Goal: Information Seeking & Learning: Learn about a topic

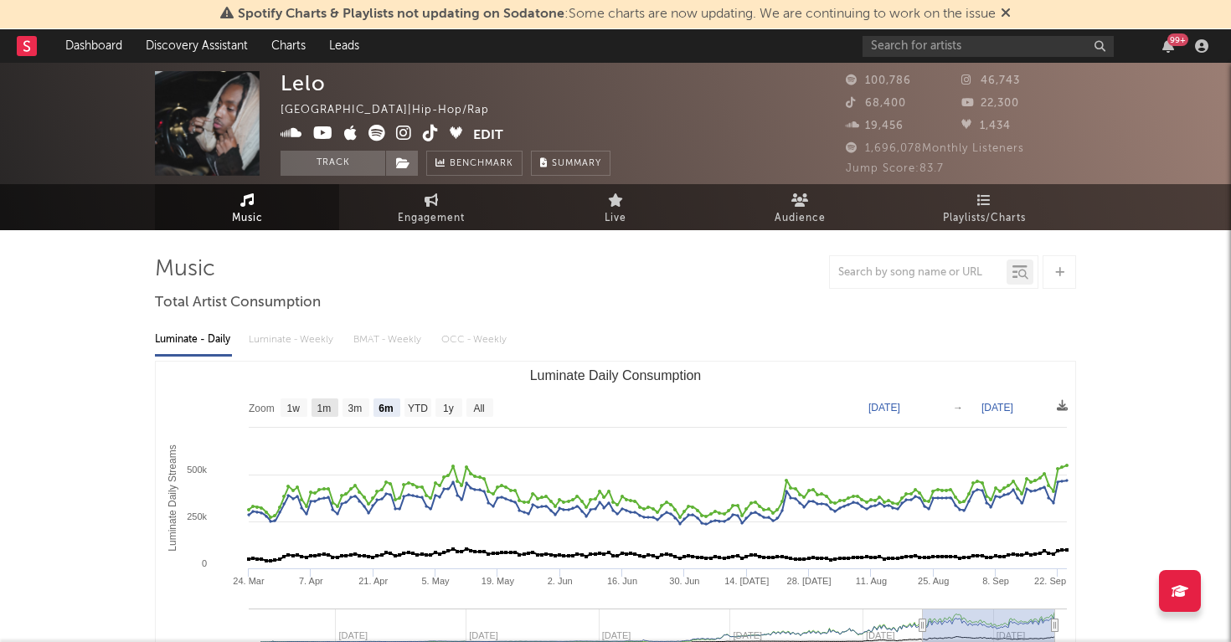
click at [323, 406] on text "1m" at bounding box center [324, 409] width 14 height 12
select select "1m"
type input "[DATE]"
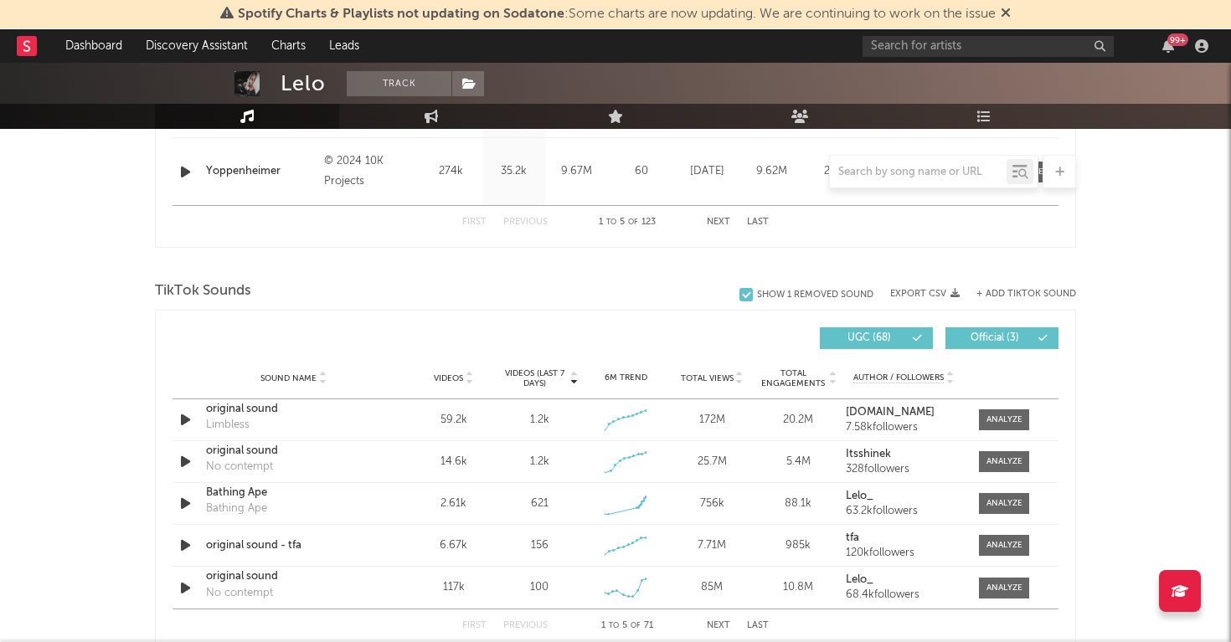
scroll to position [996, 0]
click at [189, 499] on icon "button" at bounding box center [186, 502] width 18 height 21
click at [189, 499] on icon "button" at bounding box center [185, 502] width 16 height 21
click at [189, 536] on icon "button" at bounding box center [186, 544] width 18 height 21
click at [189, 536] on icon "button" at bounding box center [185, 544] width 16 height 21
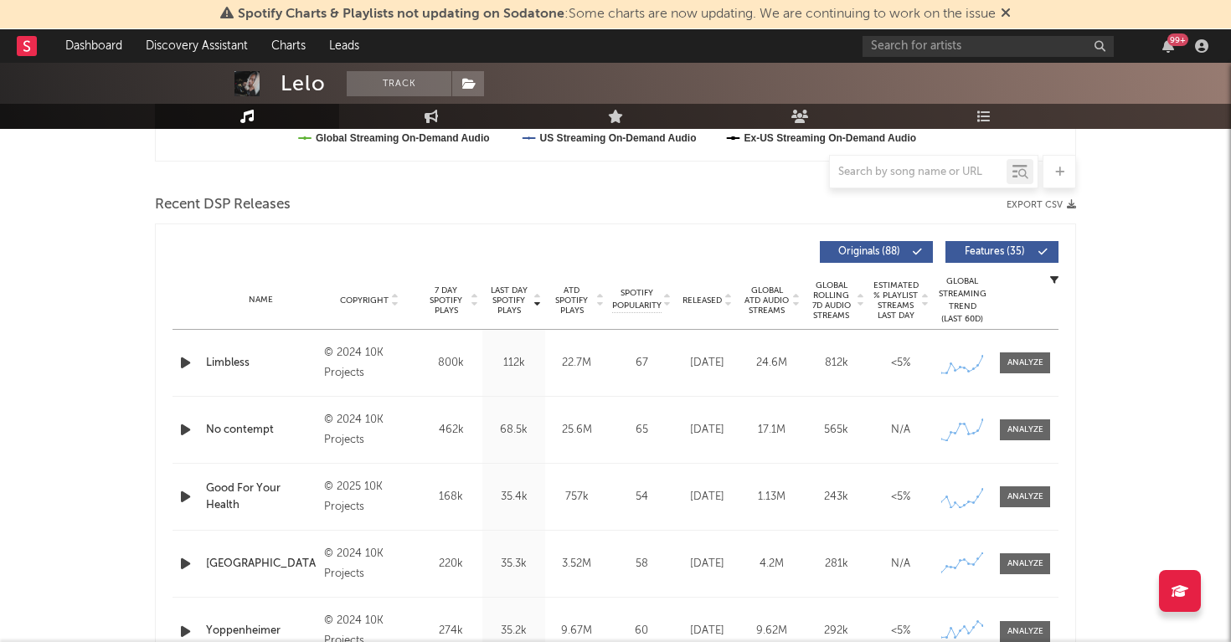
scroll to position [555, 0]
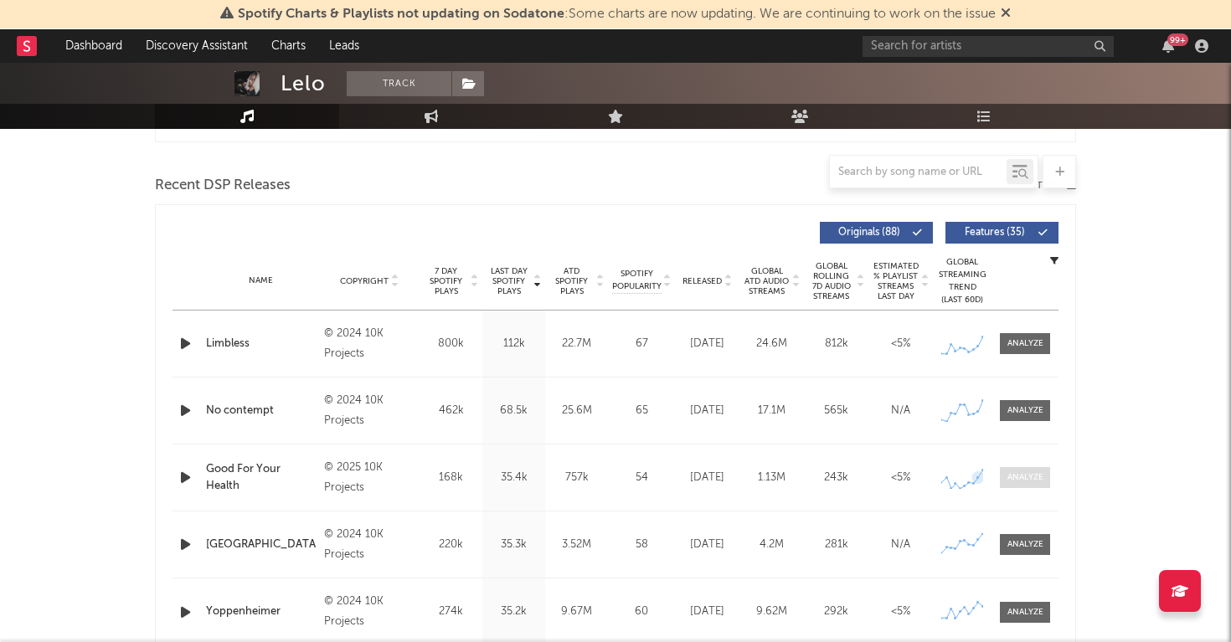
click at [1025, 476] on div at bounding box center [1025, 477] width 36 height 13
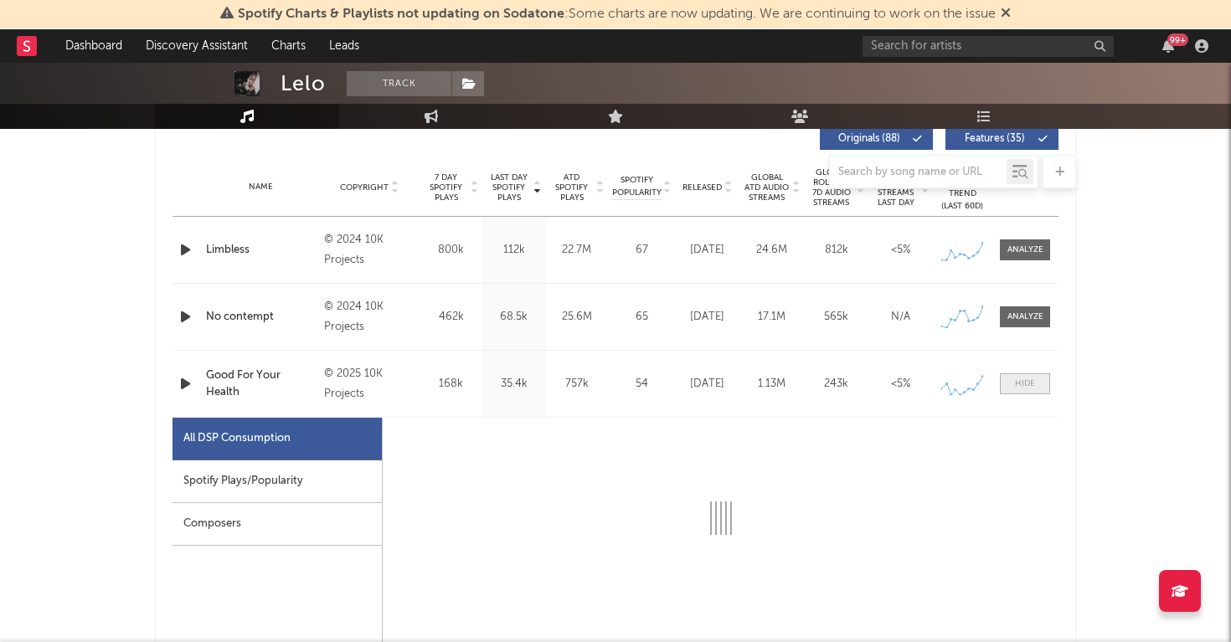
select select "1w"
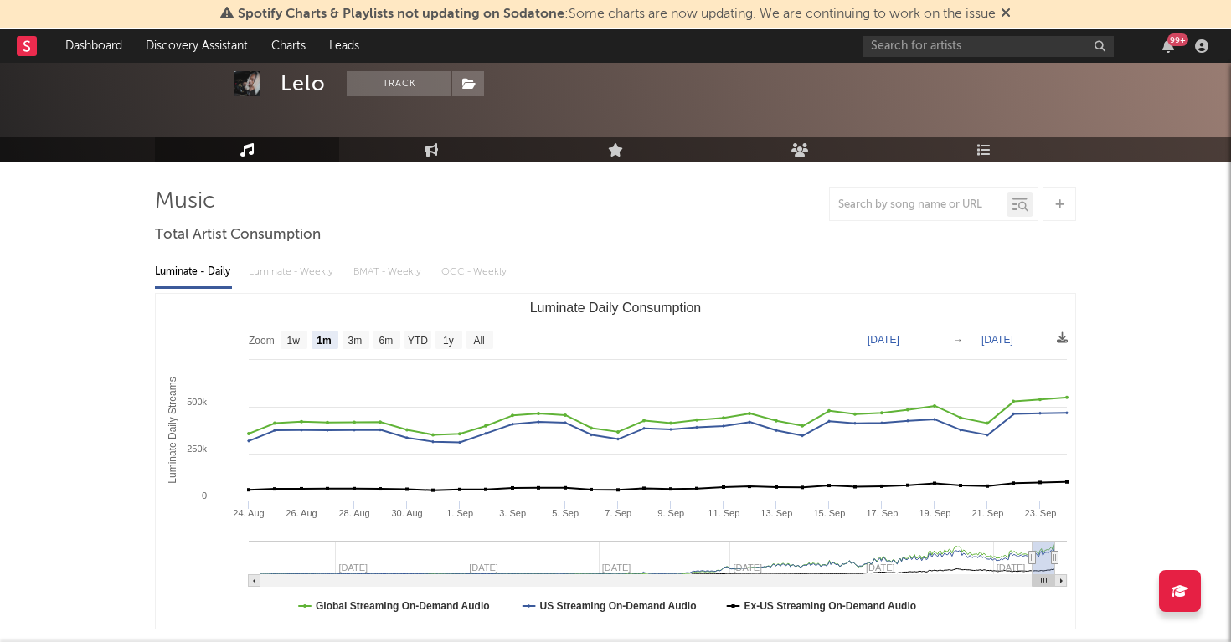
scroll to position [0, 0]
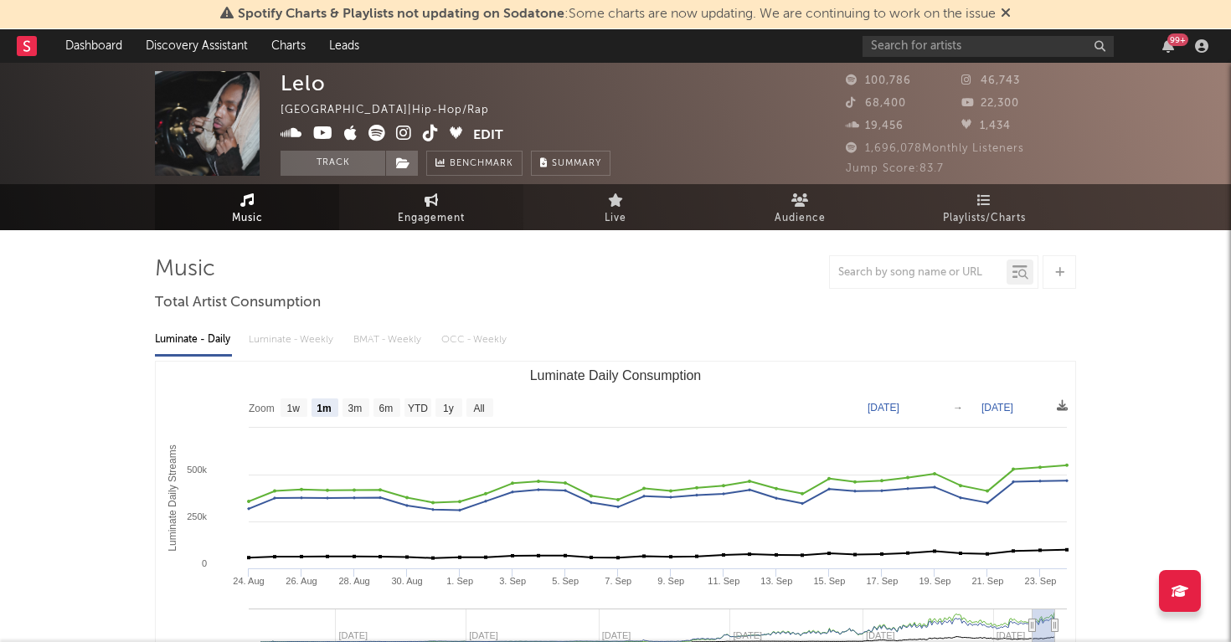
click at [431, 206] on icon at bounding box center [431, 199] width 14 height 13
select select "1w"
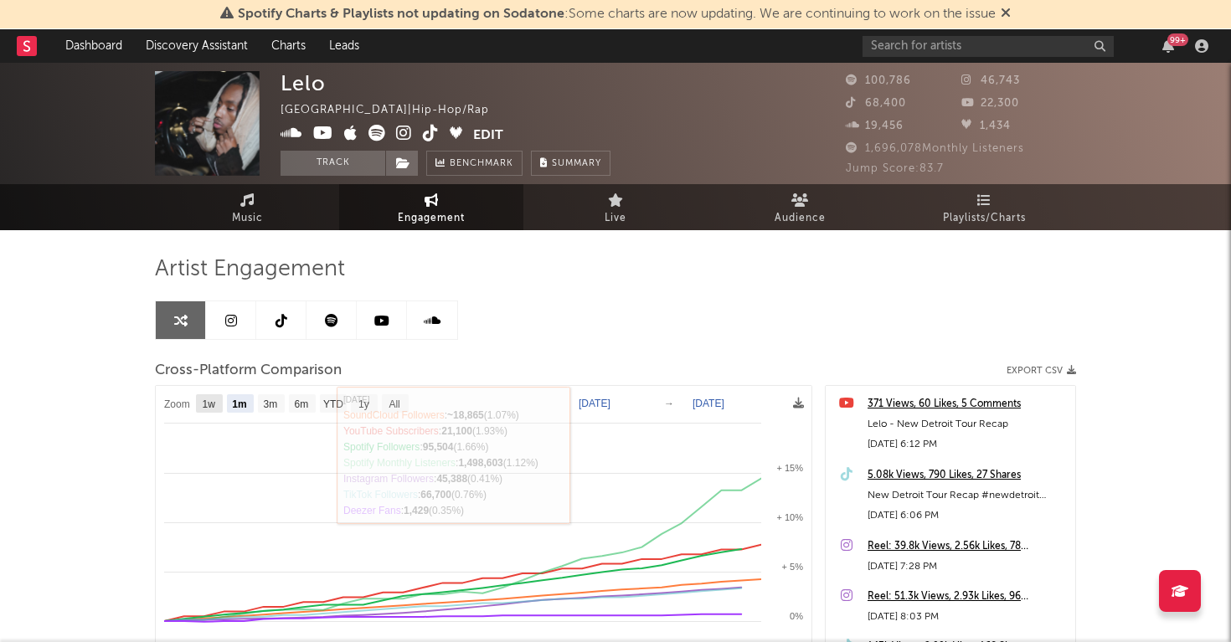
click at [210, 404] on text "1w" at bounding box center [209, 404] width 13 height 12
select select "1w"
type input "[DATE]"
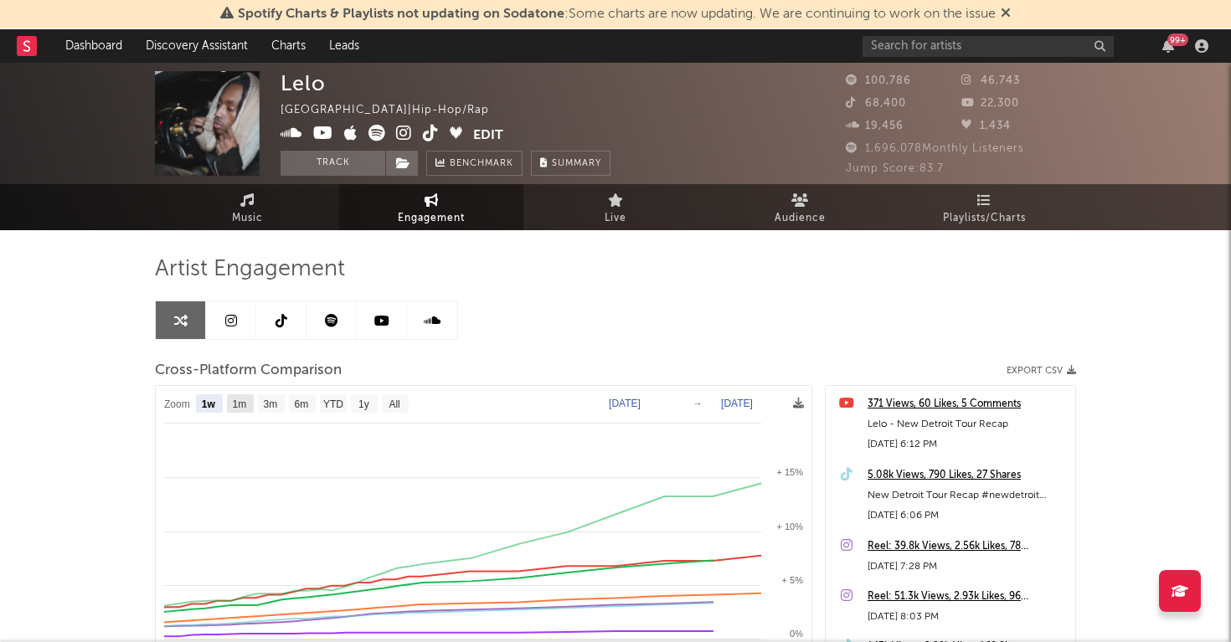
select select "1w"
